Goal: Navigation & Orientation: Find specific page/section

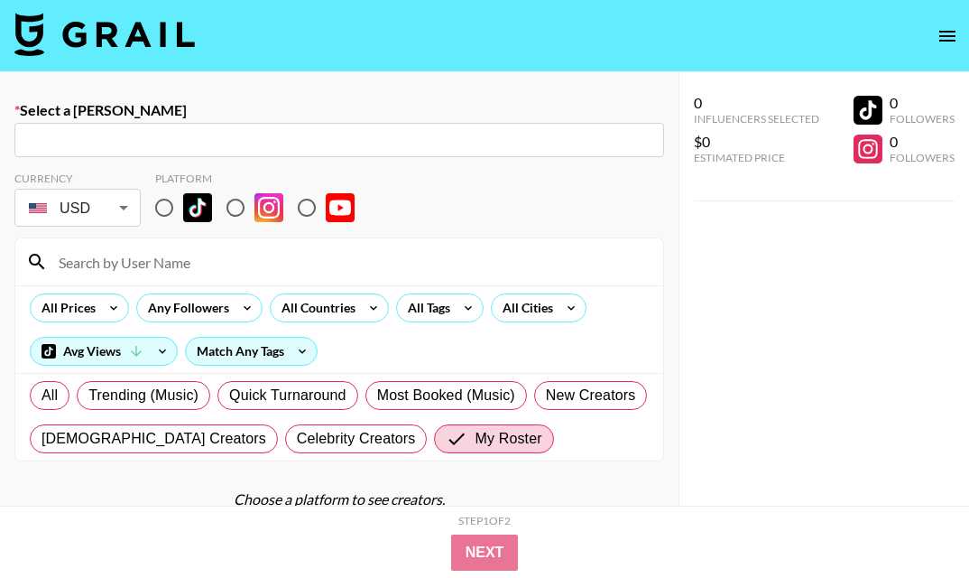
click at [951, 33] on icon "open drawer" at bounding box center [948, 36] width 22 height 22
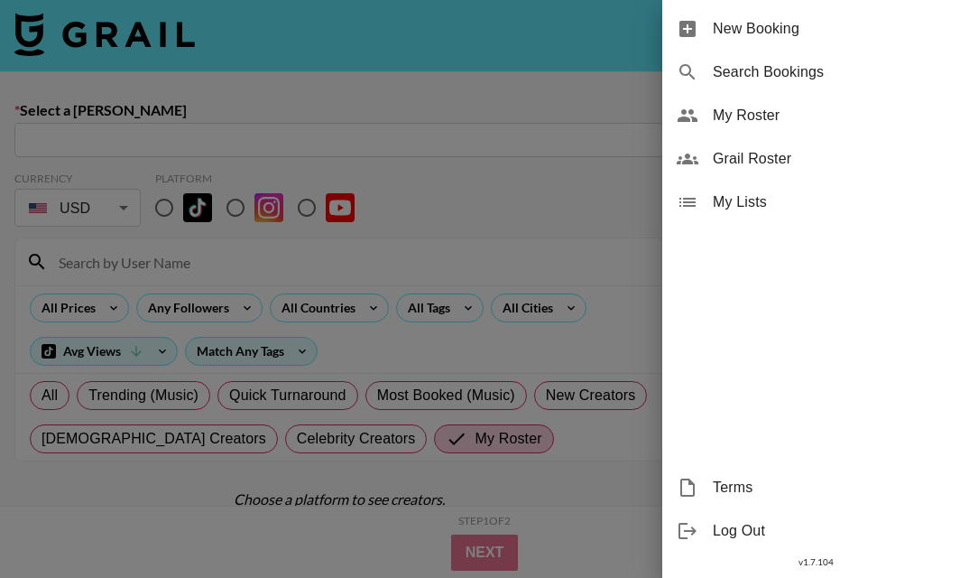
click at [833, 111] on span "My Roster" at bounding box center [834, 116] width 242 height 22
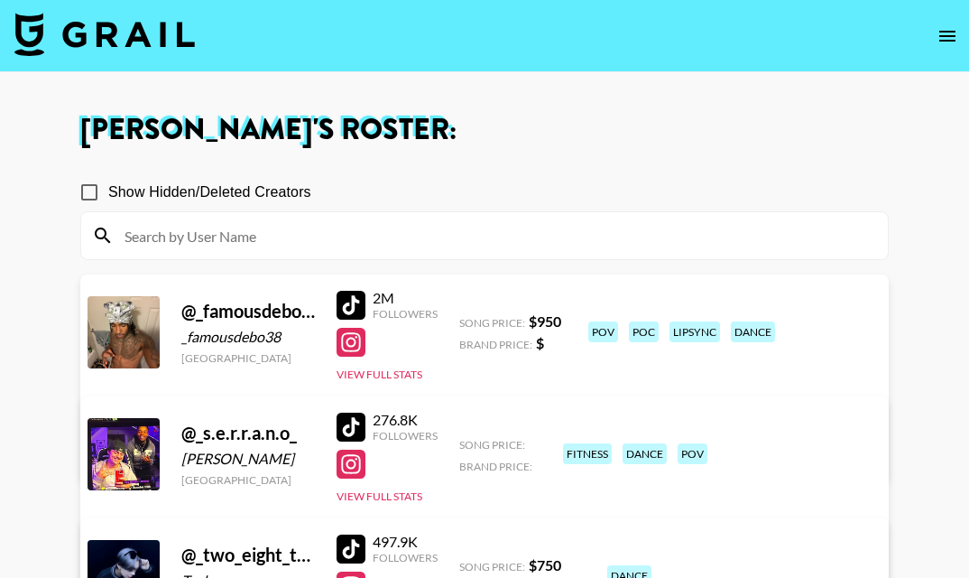
click at [347, 308] on div at bounding box center [351, 305] width 29 height 29
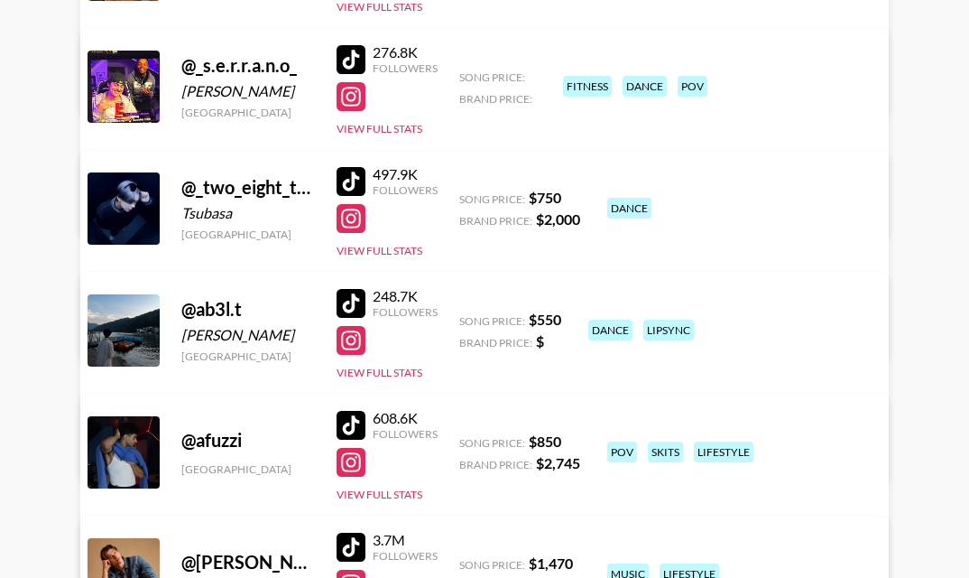
scroll to position [381, 0]
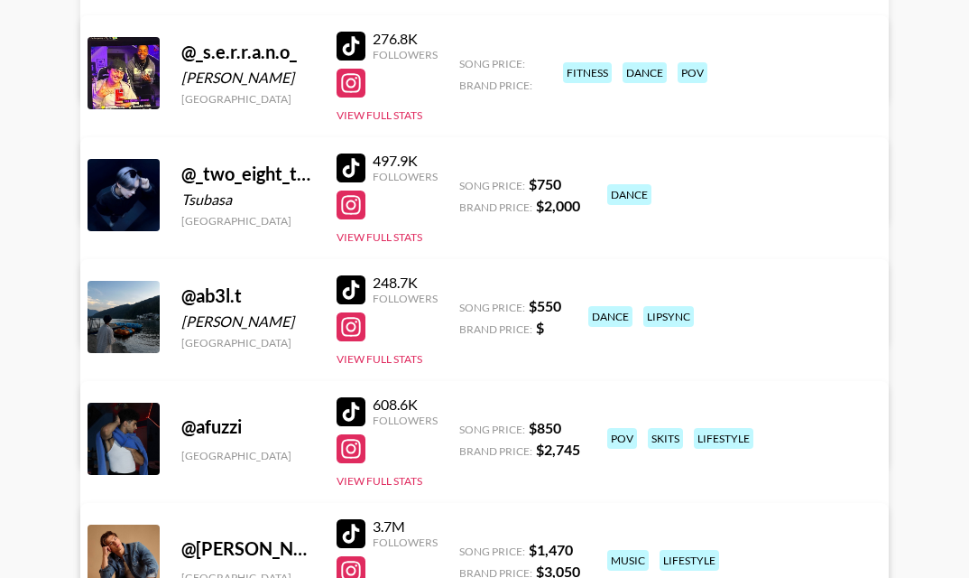
click at [357, 168] on div at bounding box center [351, 167] width 29 height 29
click at [352, 287] on div at bounding box center [351, 289] width 29 height 29
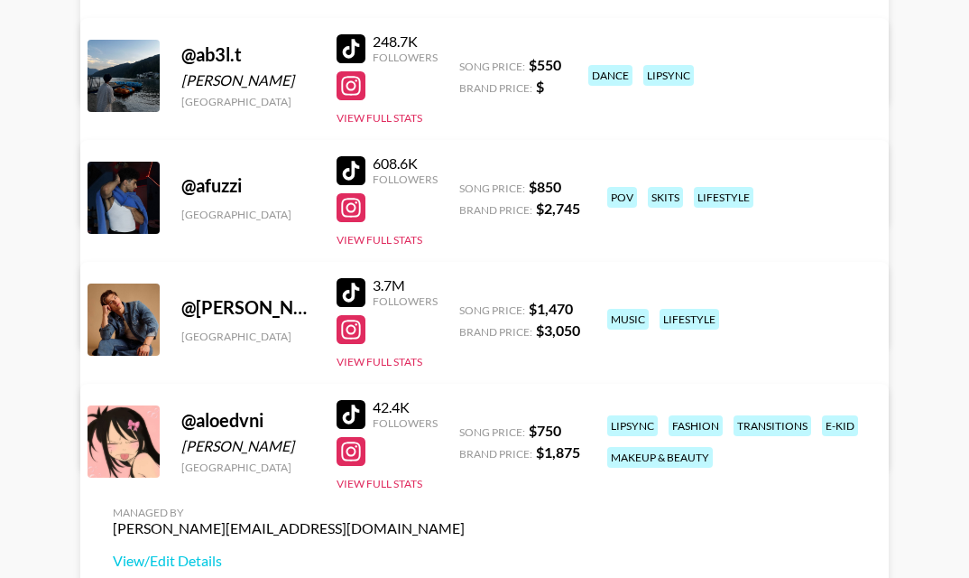
scroll to position [626, 0]
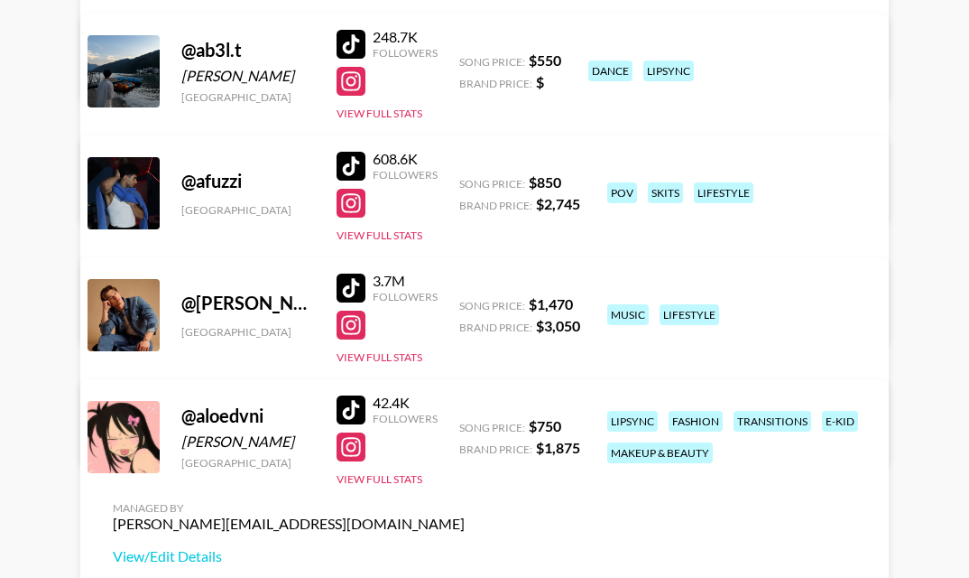
click at [337, 155] on div at bounding box center [351, 166] width 29 height 29
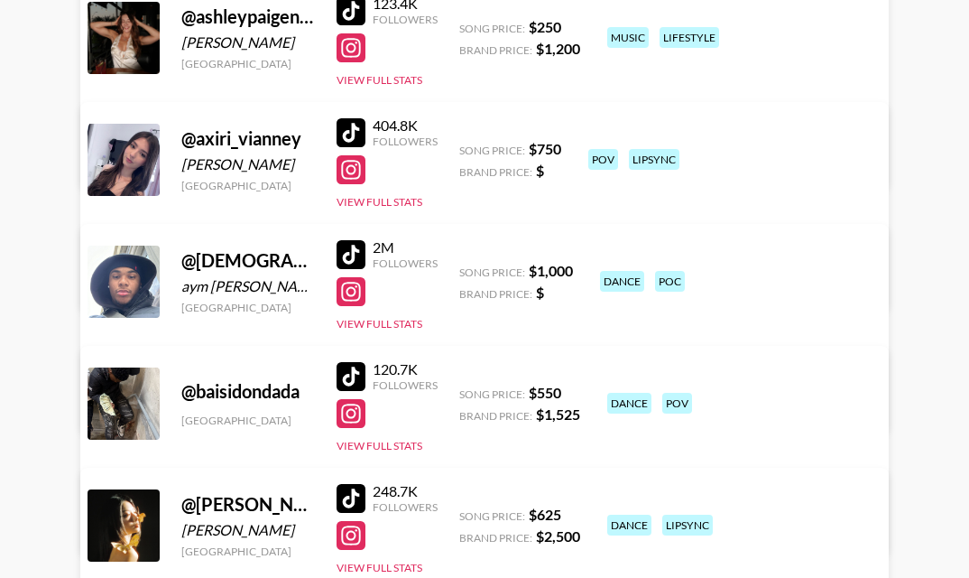
scroll to position [1674, 0]
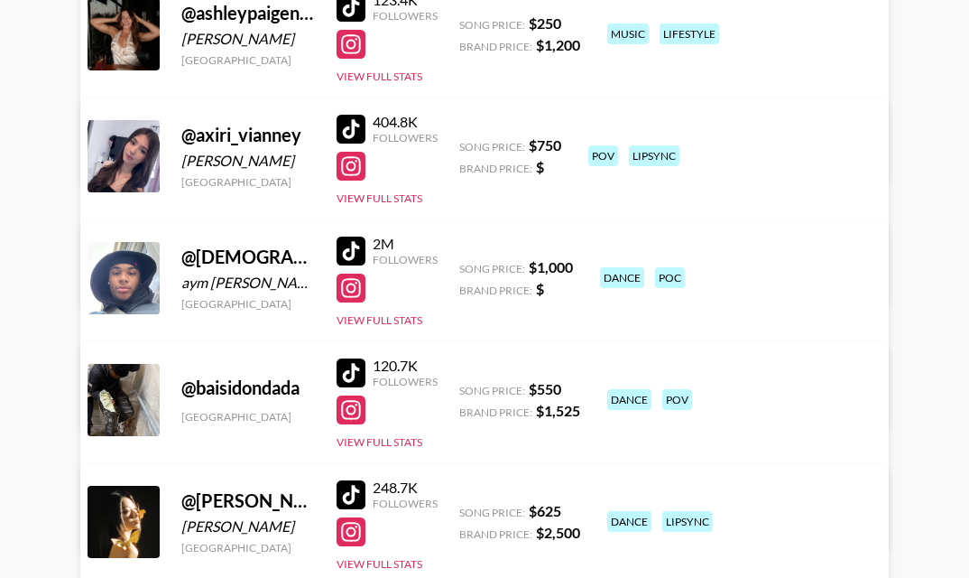
click at [351, 245] on div at bounding box center [351, 250] width 29 height 29
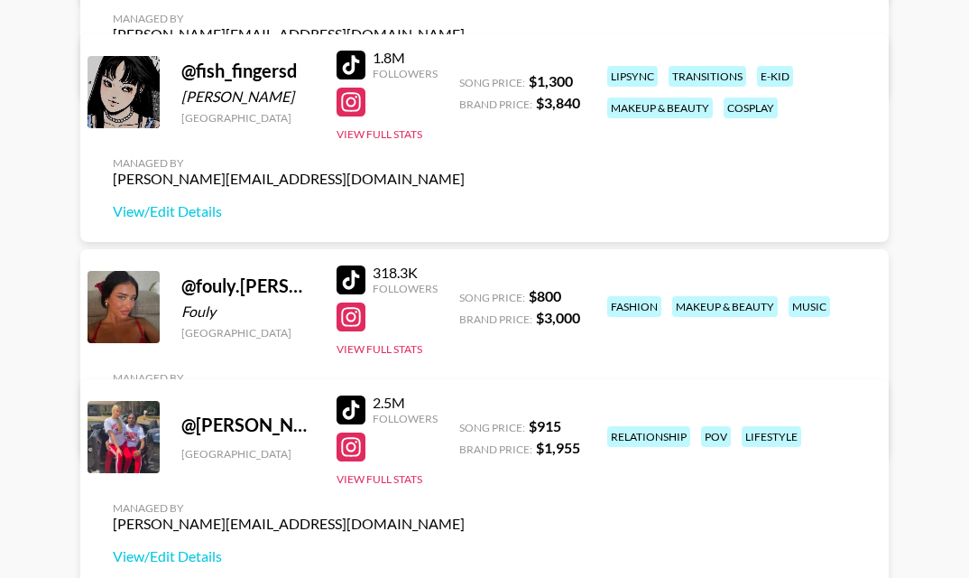
scroll to position [4092, 0]
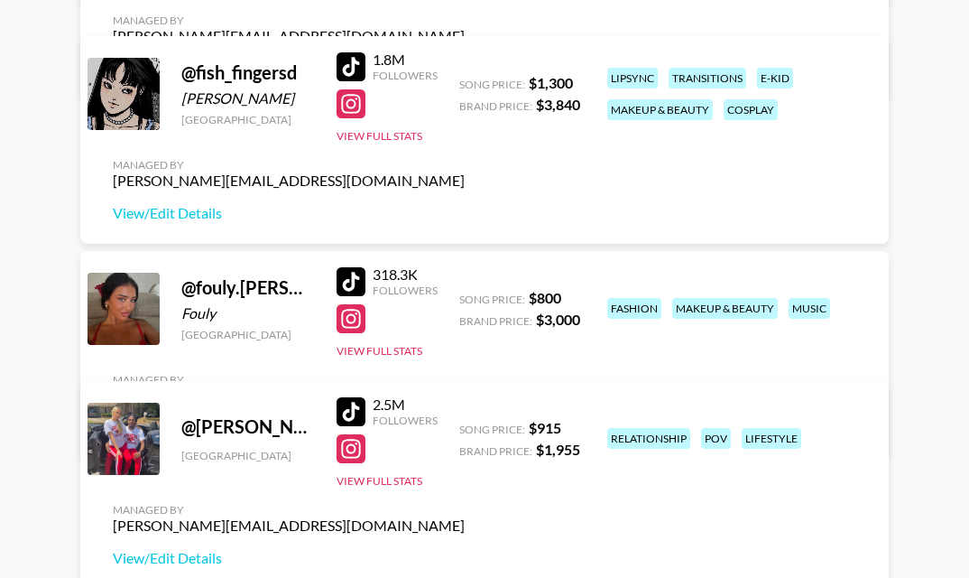
click at [357, 57] on div at bounding box center [351, 66] width 29 height 29
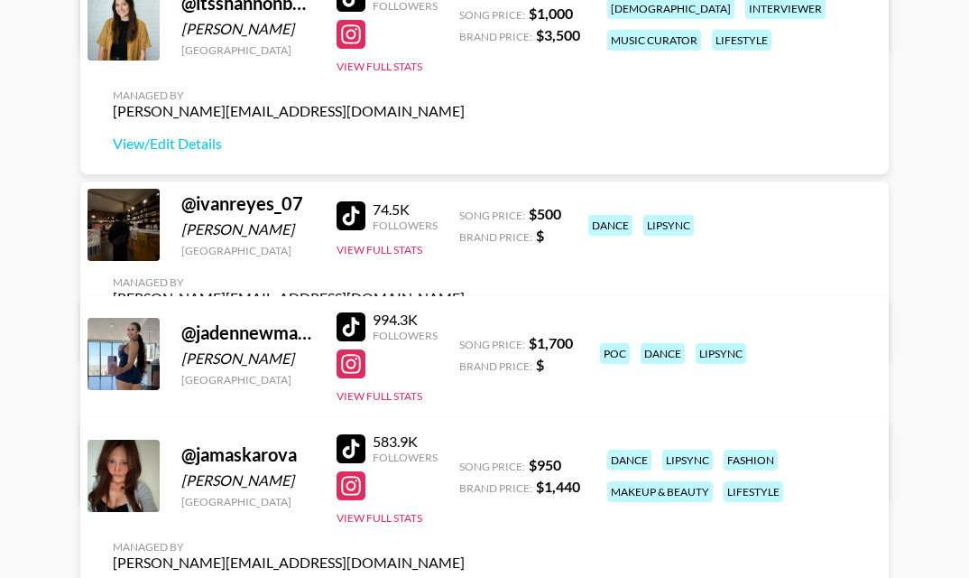
scroll to position [6340, 0]
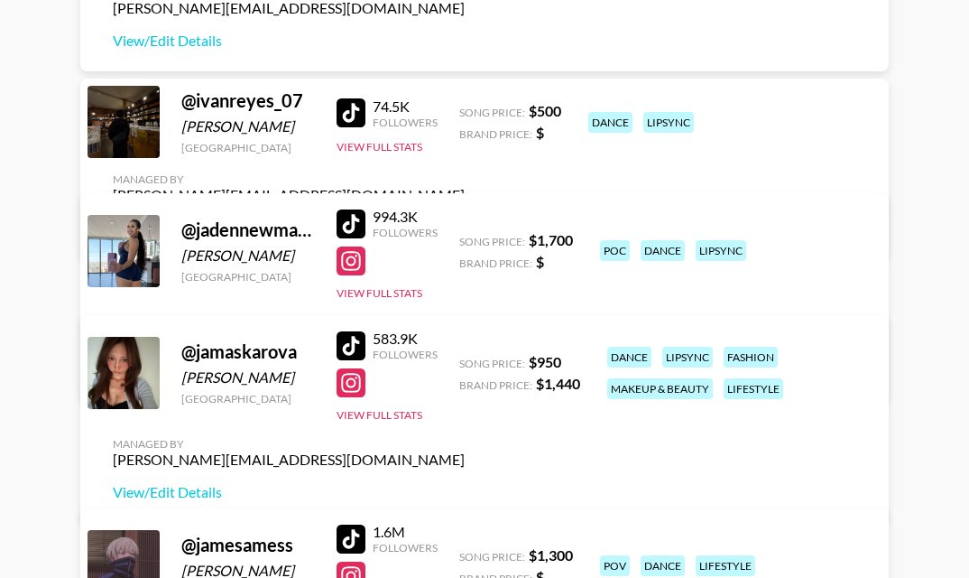
click at [353, 122] on div at bounding box center [351, 112] width 29 height 29
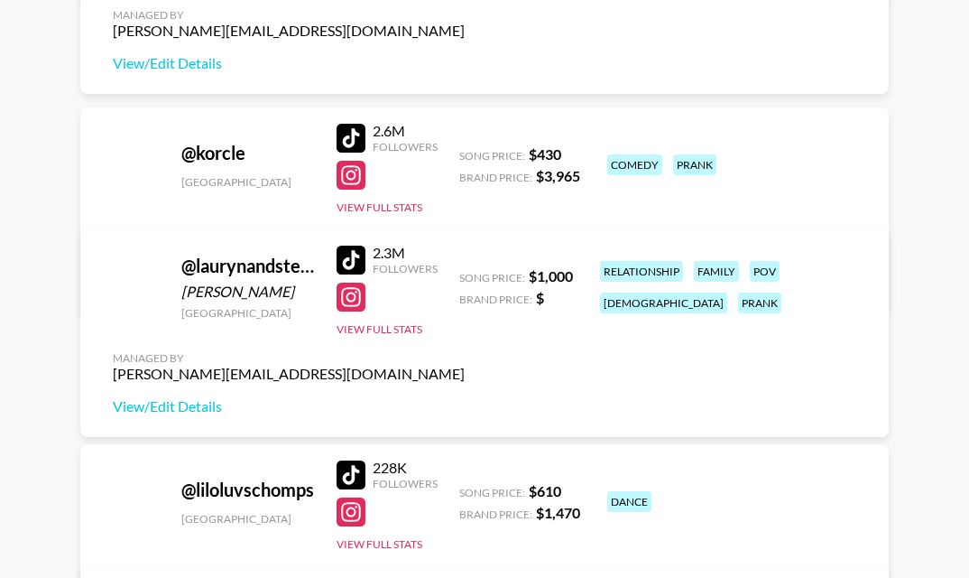
scroll to position [9343, 0]
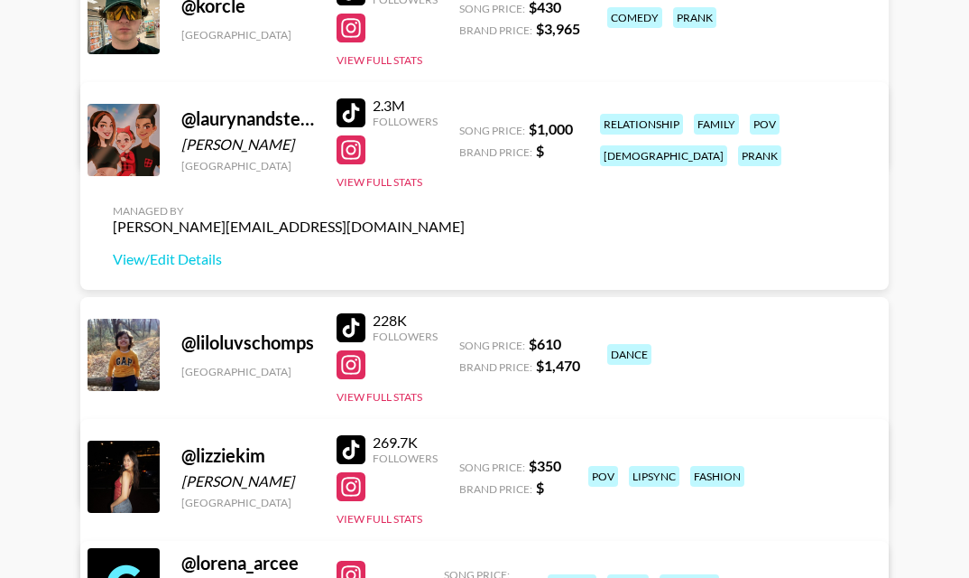
click at [346, 110] on div at bounding box center [351, 112] width 29 height 29
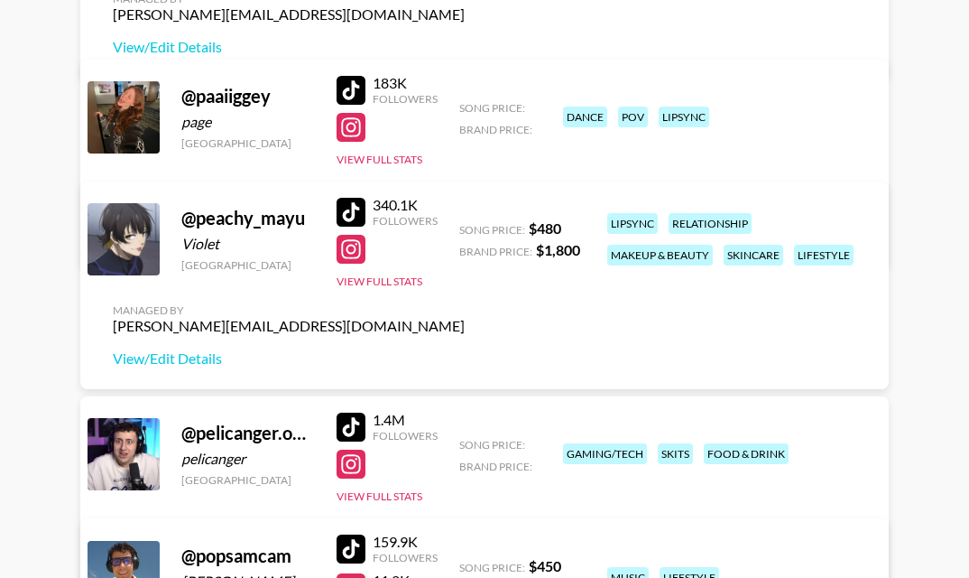
scroll to position [11495, 0]
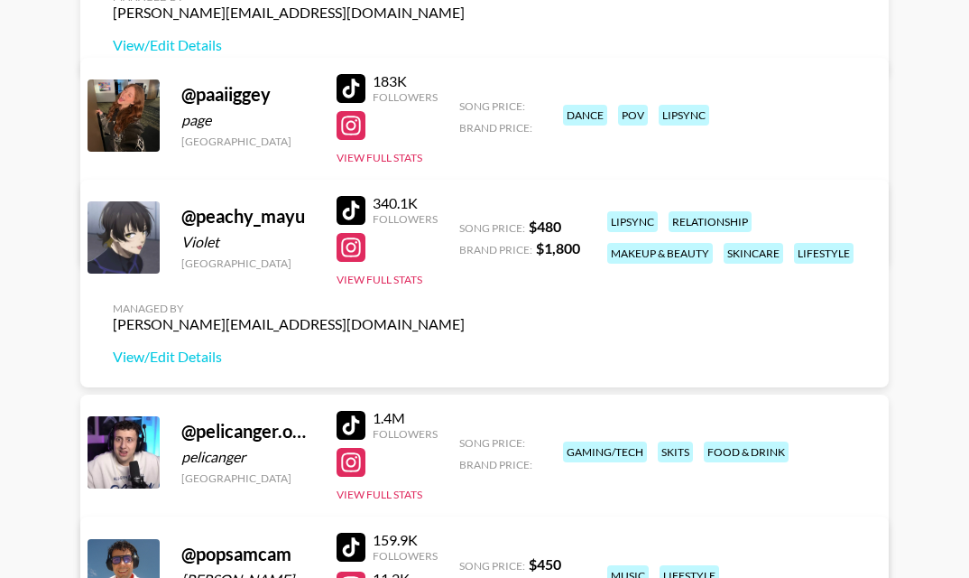
click at [351, 87] on div at bounding box center [351, 88] width 29 height 29
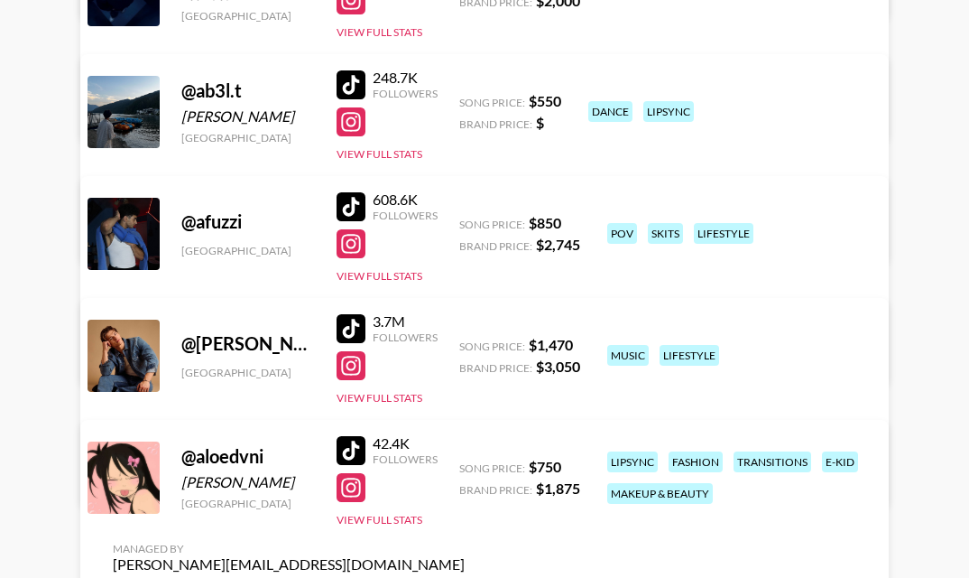
scroll to position [0, 0]
